Goal: Transaction & Acquisition: Register for event/course

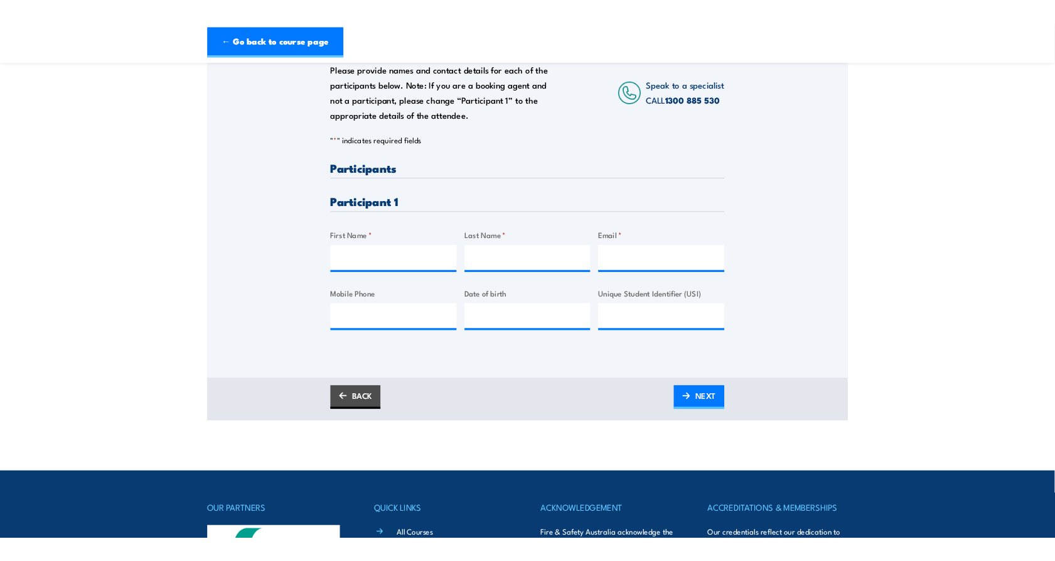
scroll to position [209, 0]
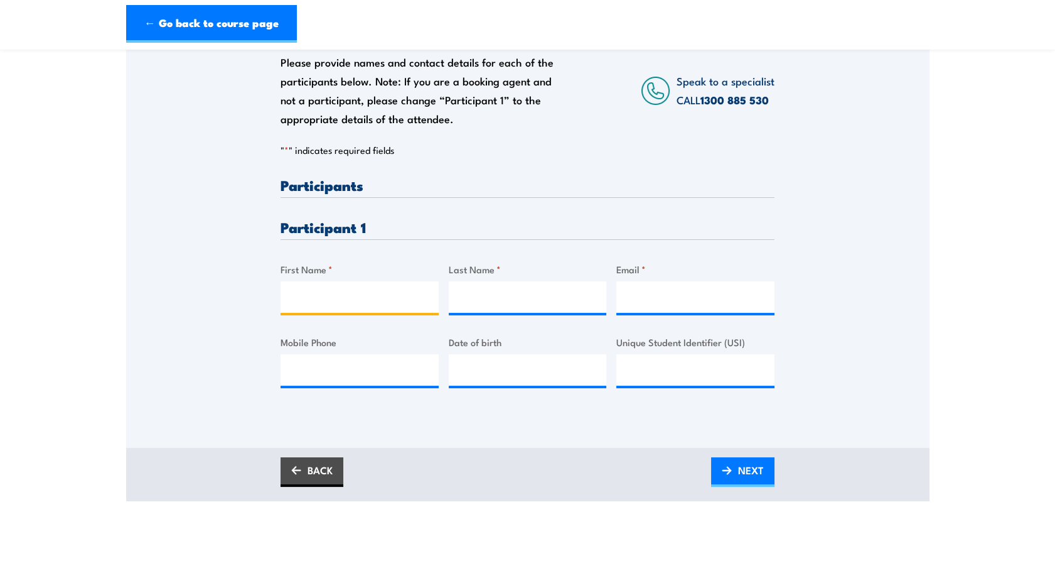
click at [360, 286] on input "First Name *" at bounding box center [360, 296] width 158 height 31
type input "Violetta"
type input "[PERSON_NAME]"
type input "[PERSON_NAME][EMAIL_ADDRESS][DOMAIN_NAME]"
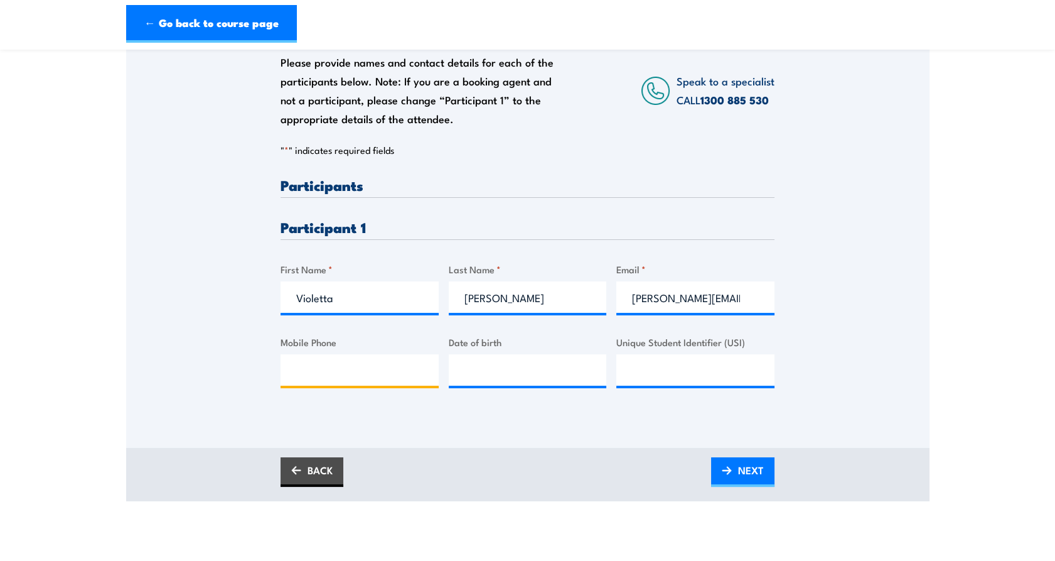
type input "0411200533"
click at [503, 378] on input "__/__/____" at bounding box center [528, 369] width 158 height 31
paste input "[DATE]"
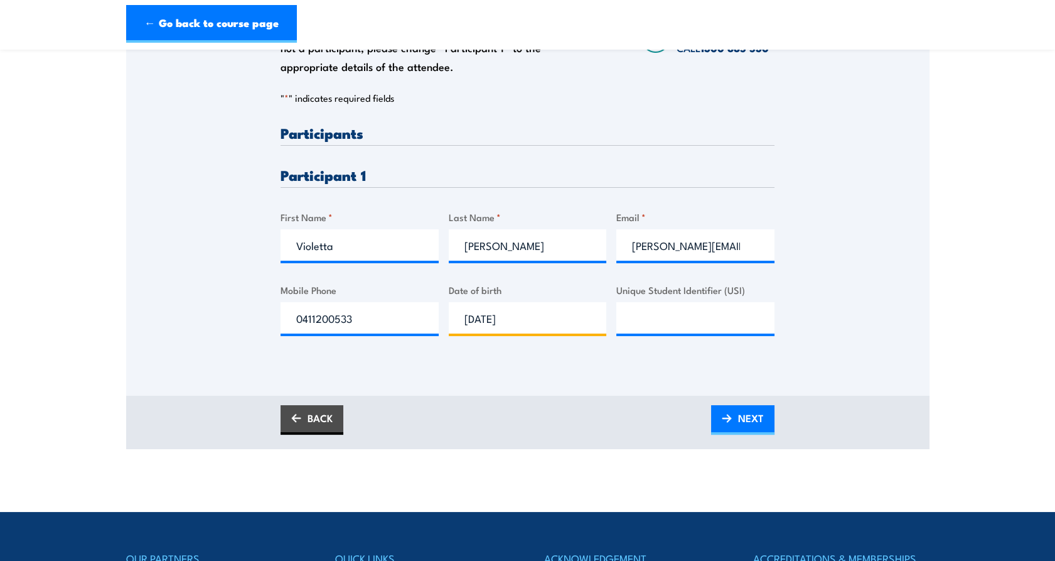
scroll to position [348, 0]
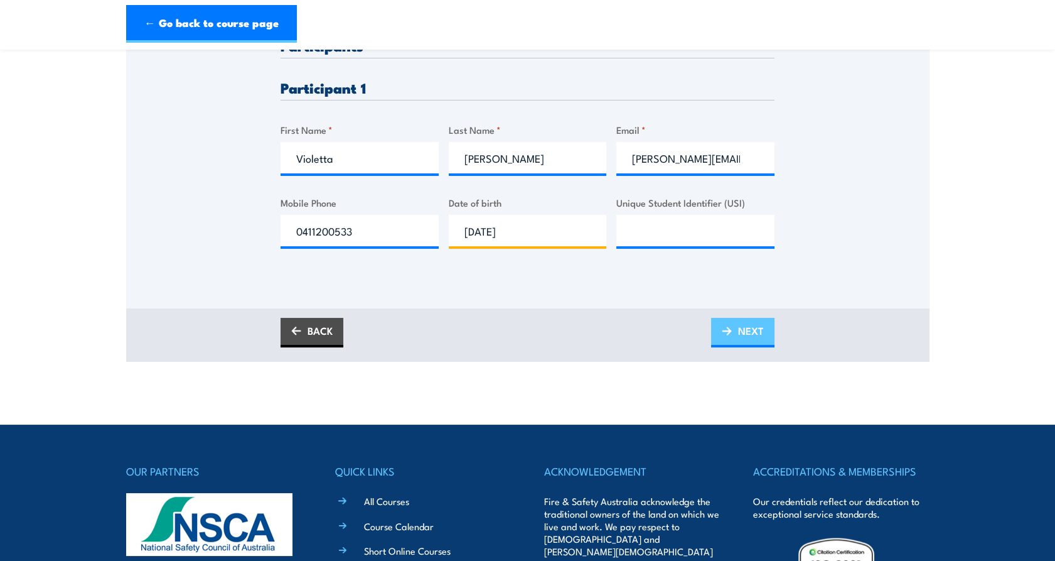
type input "[DATE]"
click at [735, 328] on link "NEXT" at bounding box center [742, 333] width 63 height 30
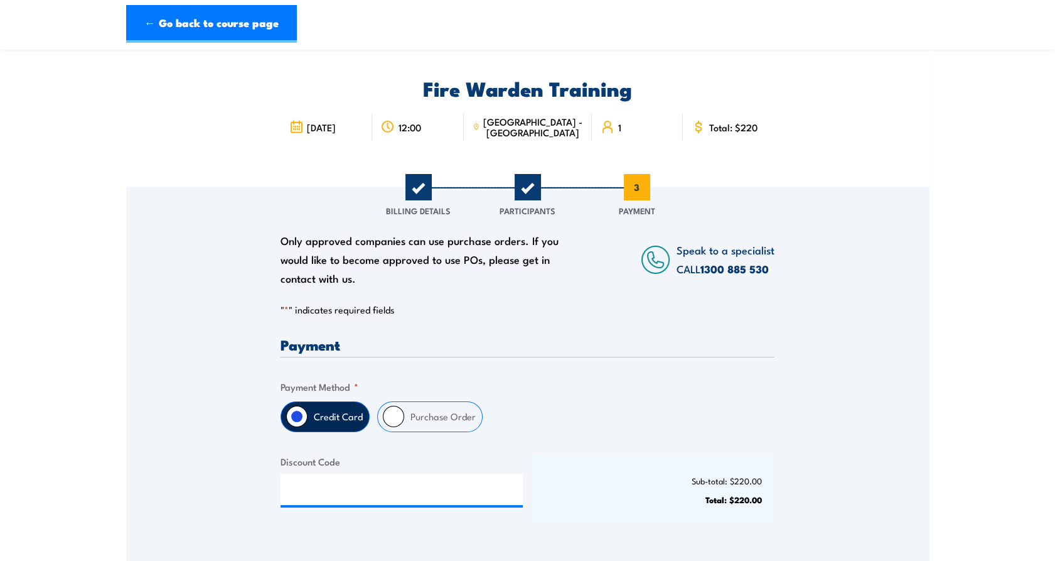
scroll to position [0, 0]
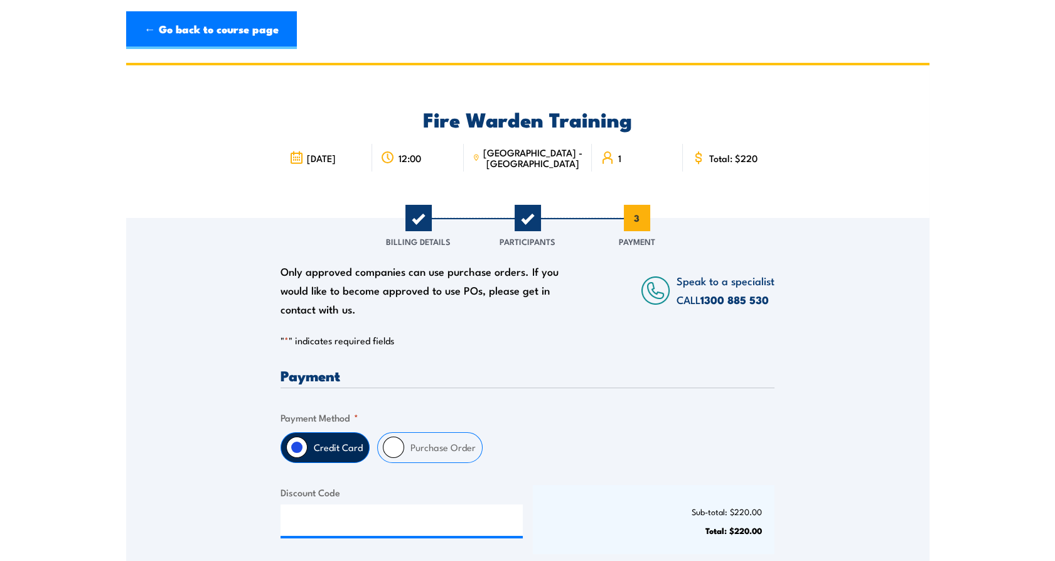
click at [392, 444] on input "Purchase Order" at bounding box center [393, 446] width 21 height 21
radio input "true"
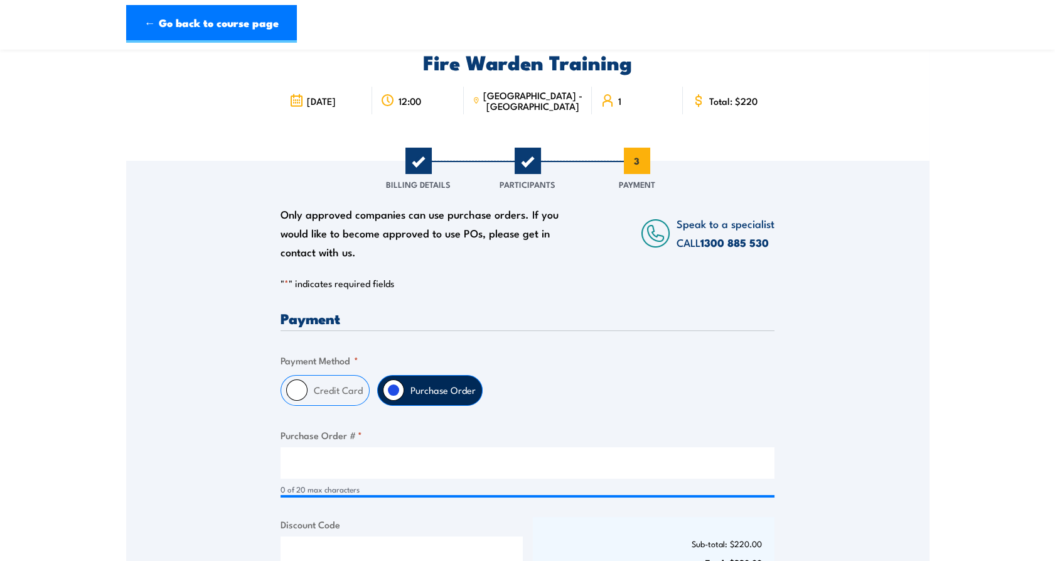
scroll to position [139, 0]
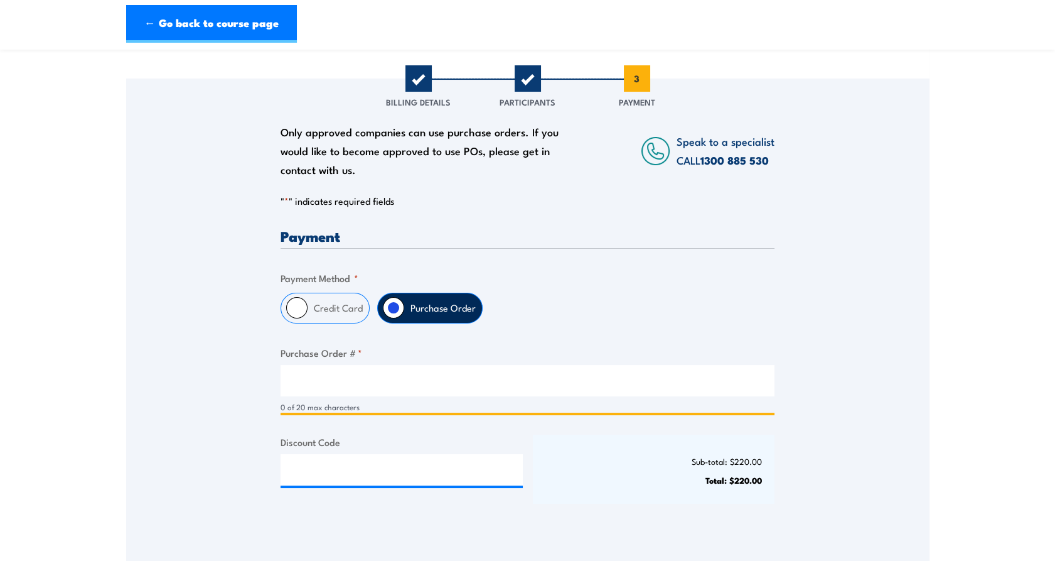
click at [401, 372] on input "Purchase Order # *" at bounding box center [528, 380] width 494 height 31
paste input "10466"
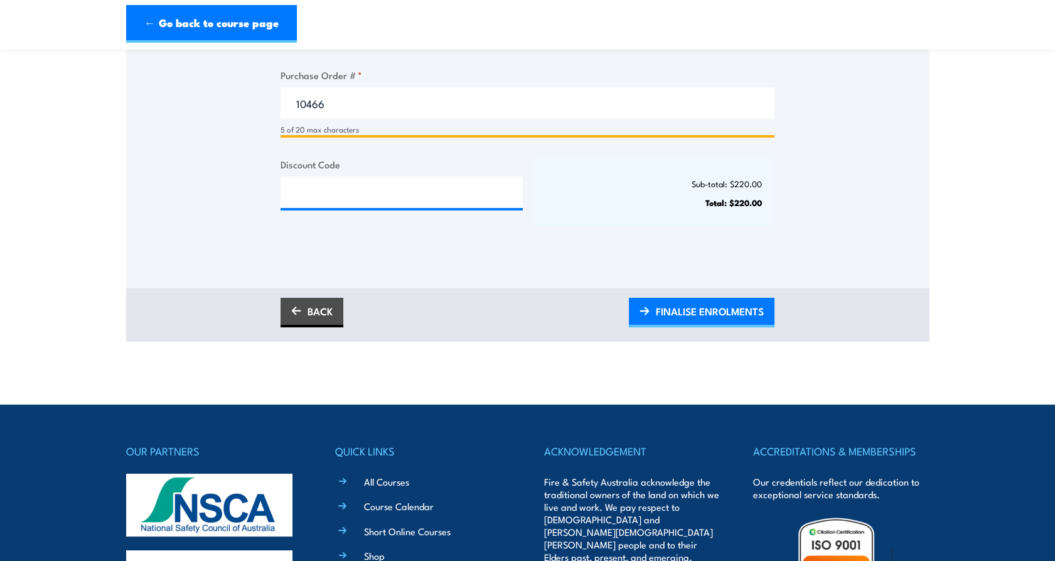
scroll to position [418, 0]
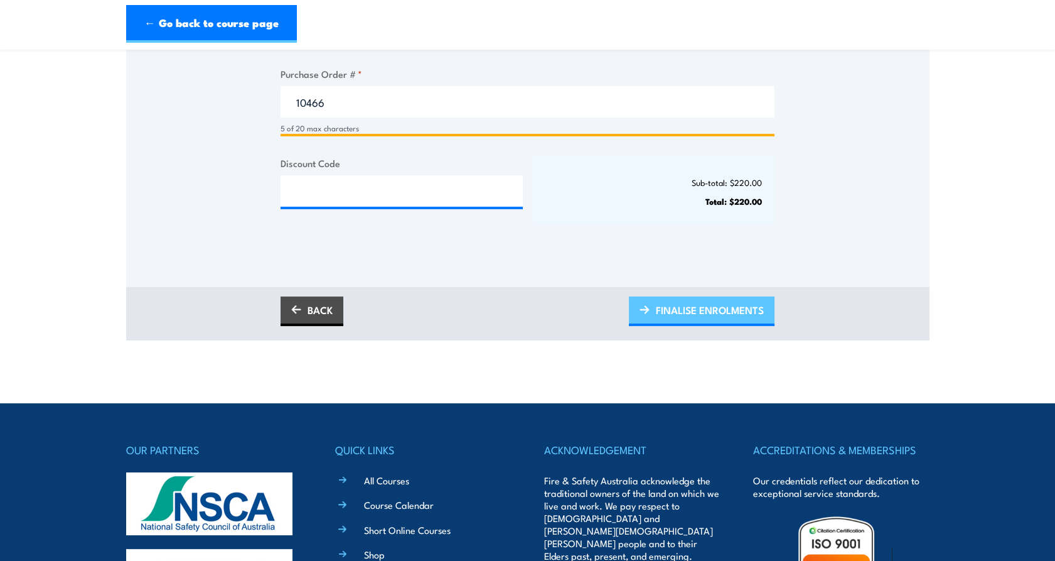
type input "10466"
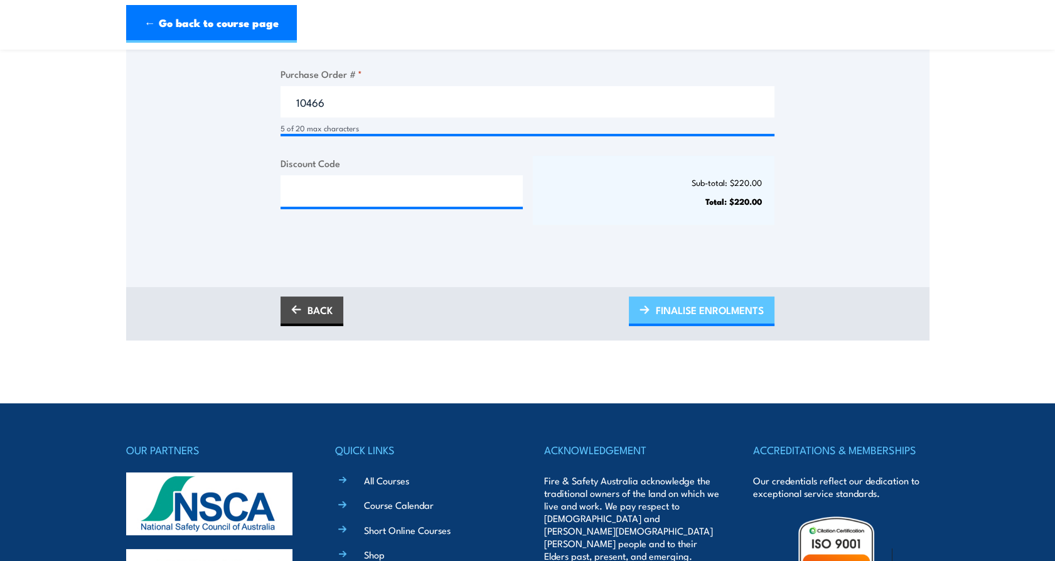
click at [687, 311] on span "FINALISE ENROLMENTS" at bounding box center [710, 309] width 108 height 33
